Goal: Task Accomplishment & Management: Use online tool/utility

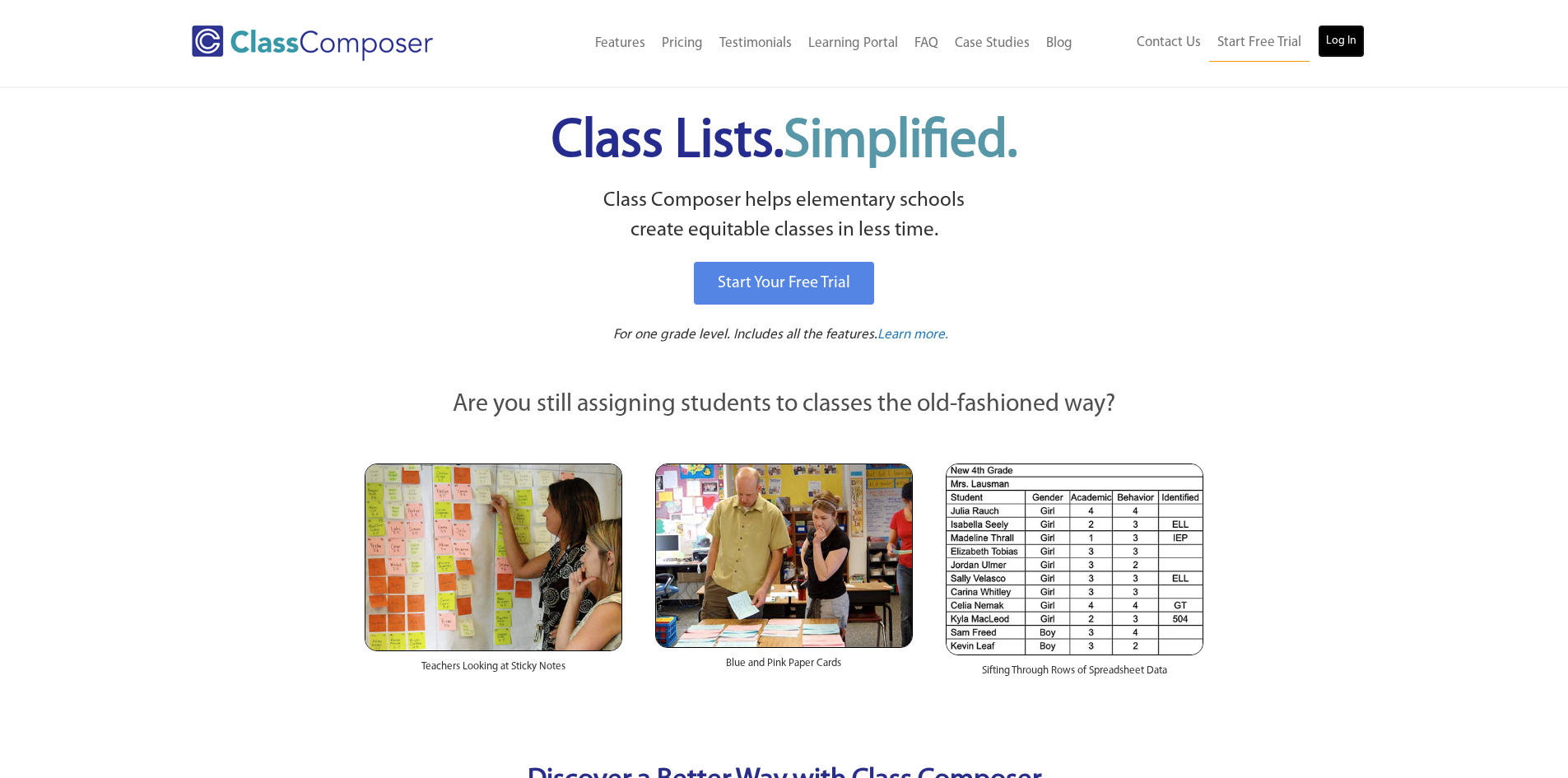
click at [1349, 52] on link "Log In" at bounding box center [1341, 41] width 47 height 33
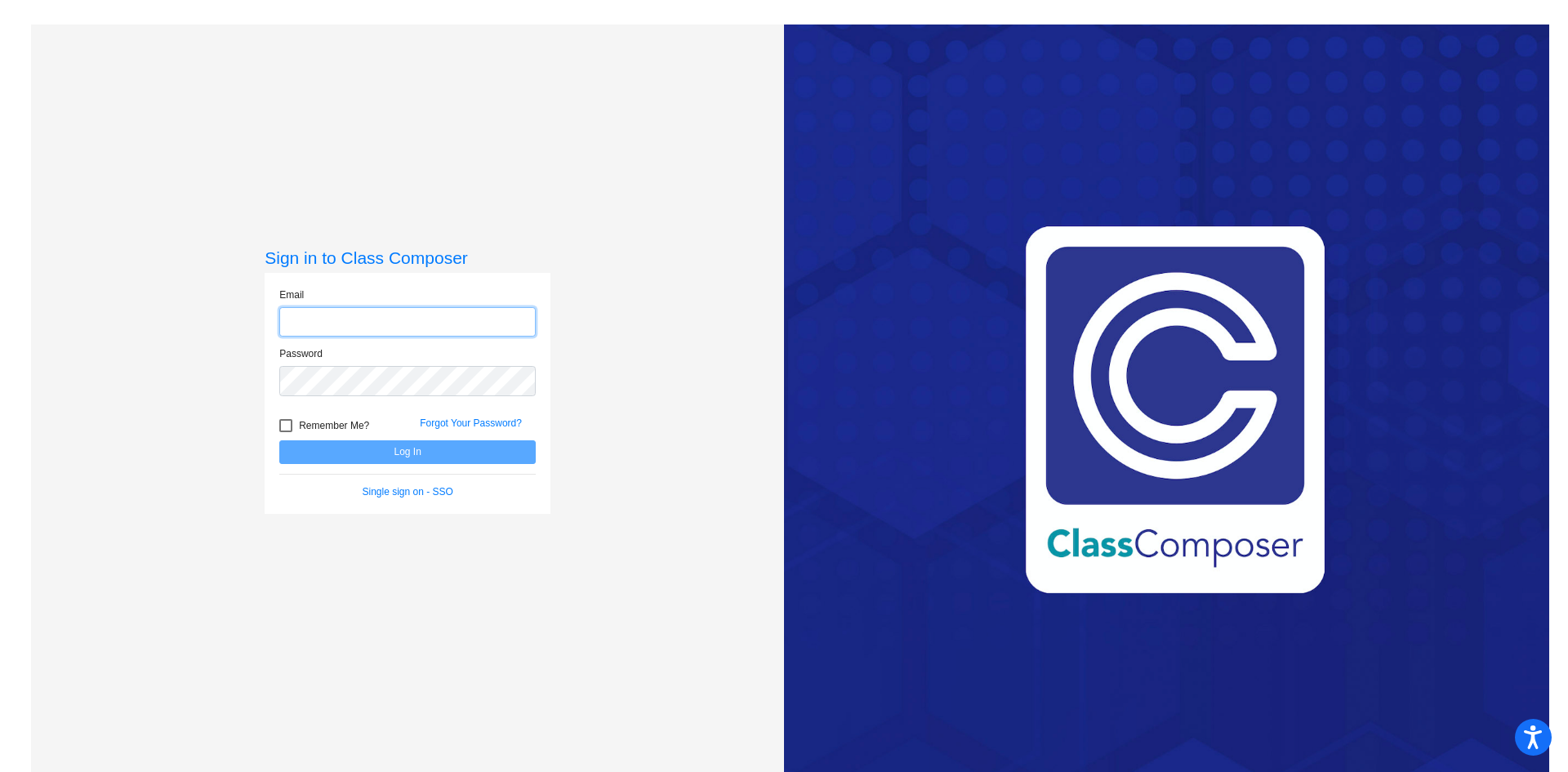
click at [376, 324] on input "email" at bounding box center [407, 322] width 256 height 31
type input "[EMAIL_ADDRESS][DOMAIN_NAME]"
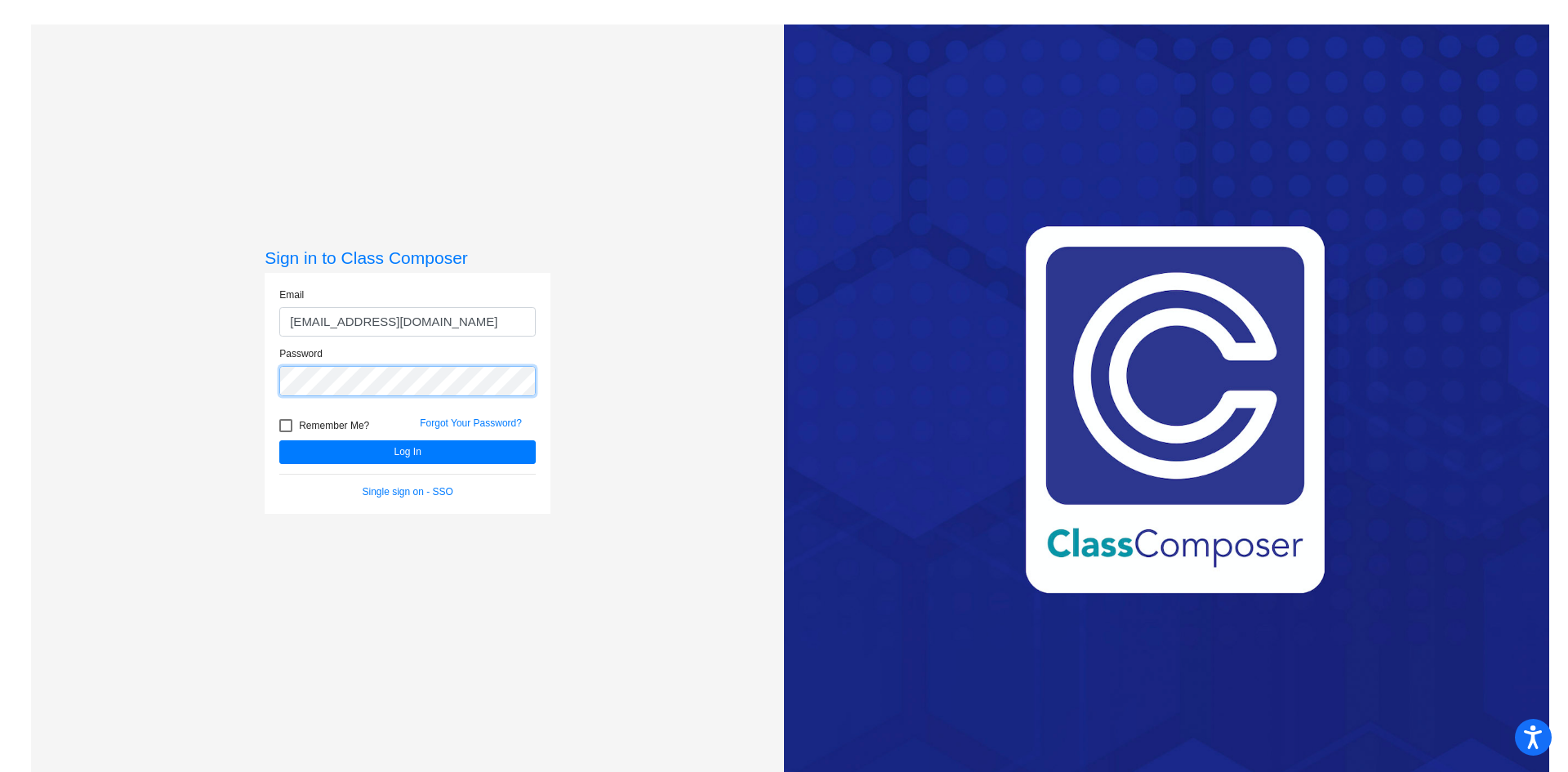
click at [279, 440] on button "Log In" at bounding box center [407, 452] width 256 height 24
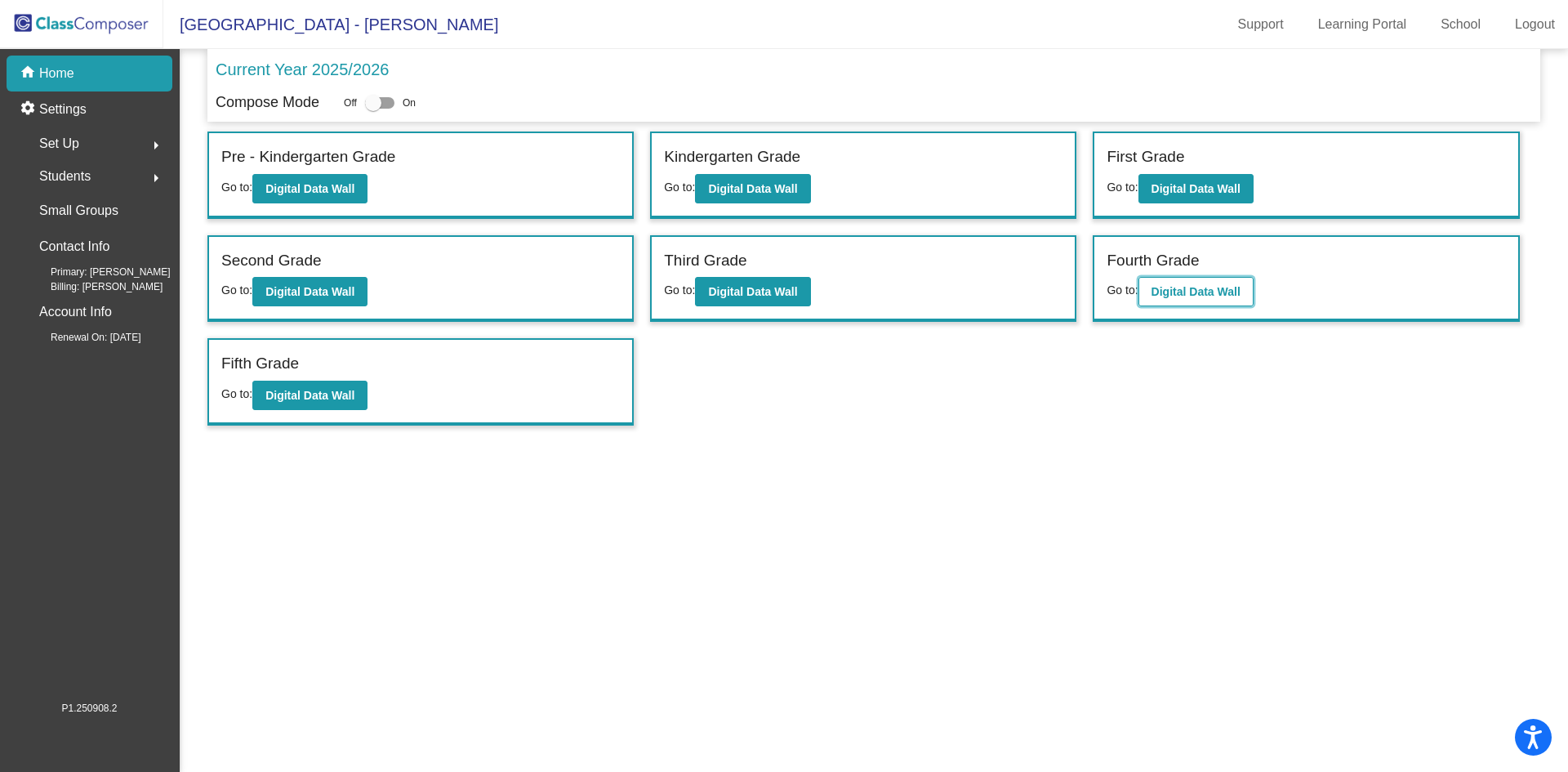
click at [1215, 299] on button "Digital Data Wall" at bounding box center [1196, 292] width 115 height 30
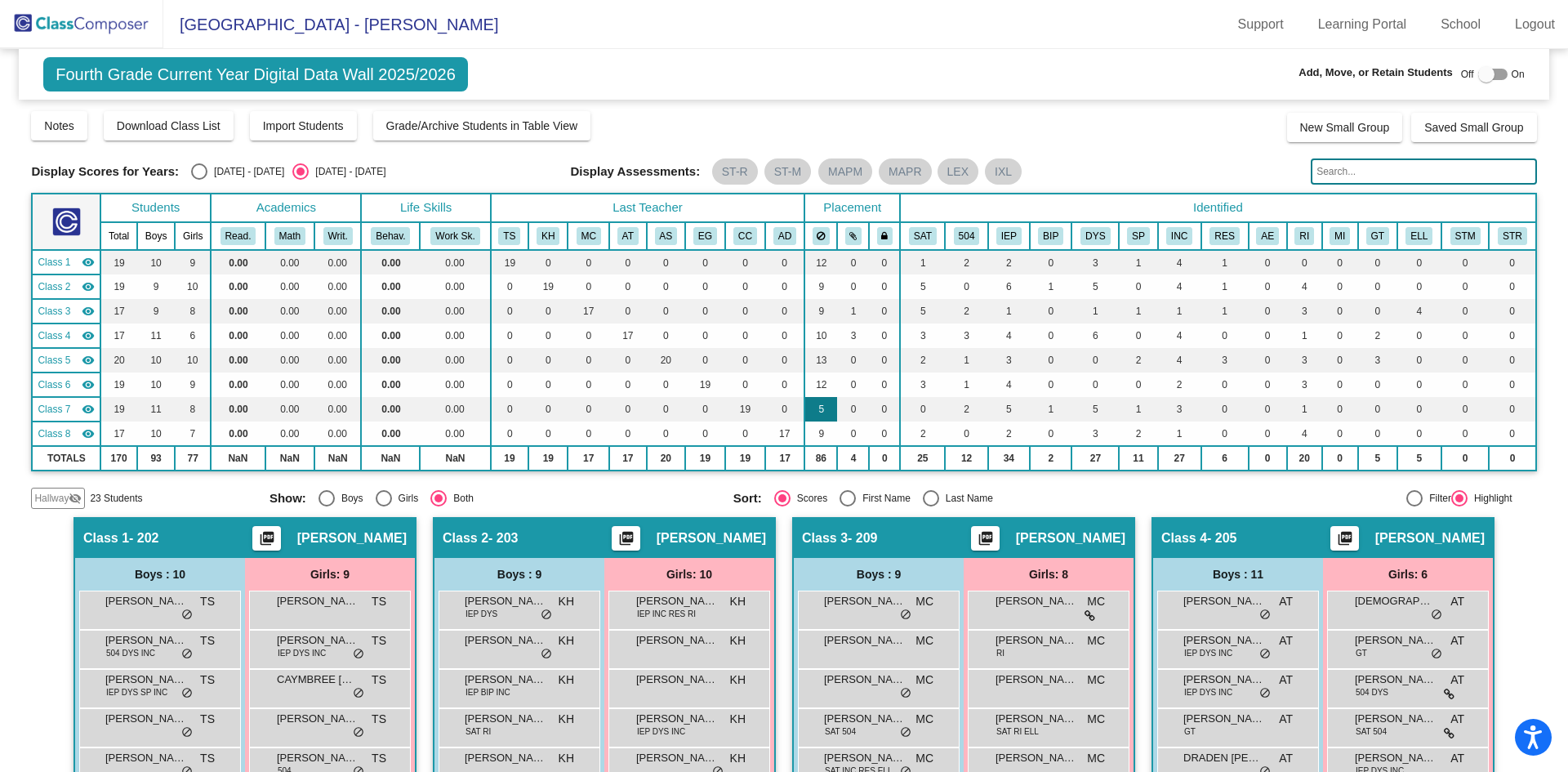
scroll to position [409, 0]
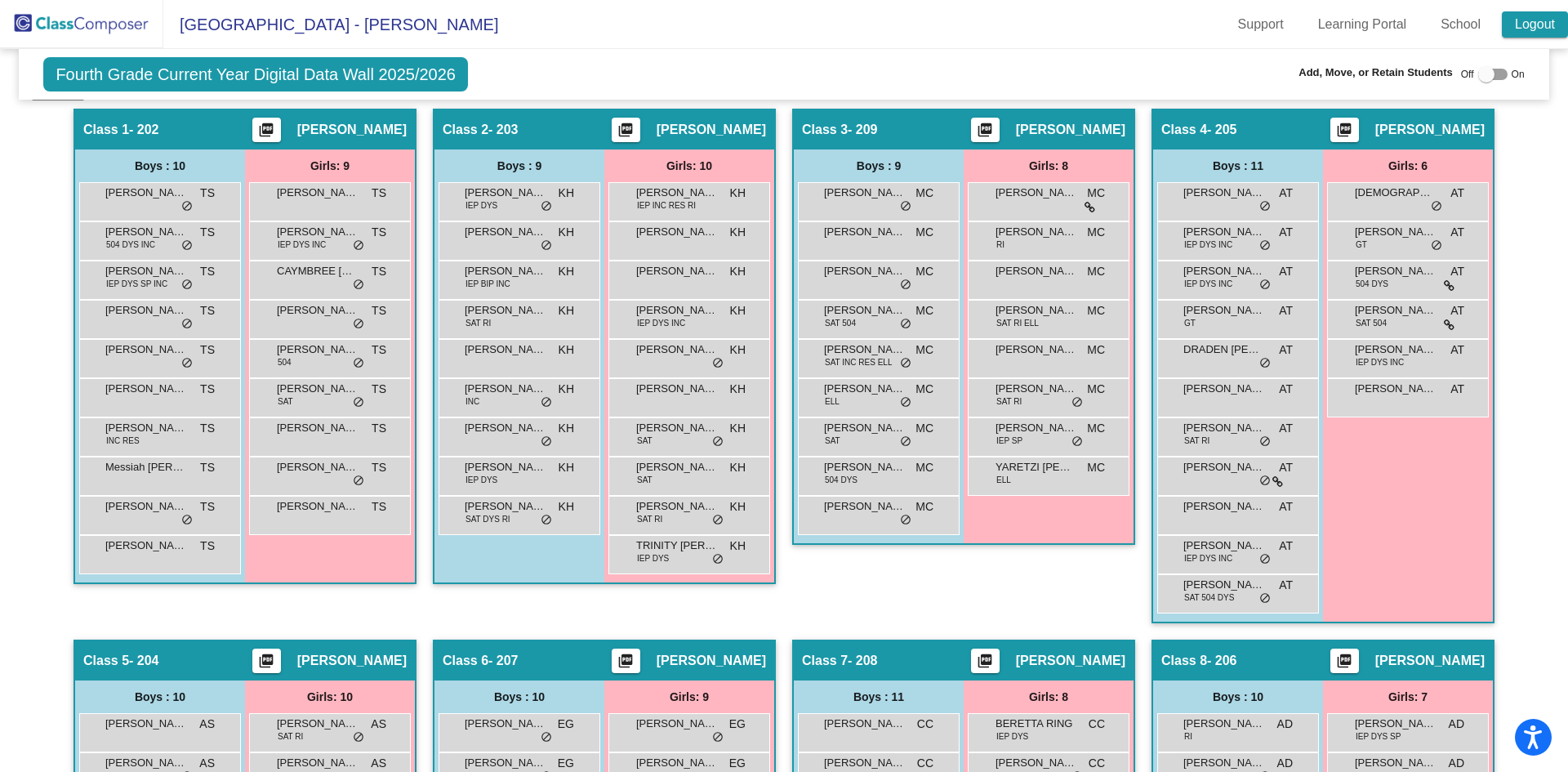
click at [1524, 17] on link "Logout" at bounding box center [1535, 25] width 66 height 26
